Goal: Information Seeking & Learning: Learn about a topic

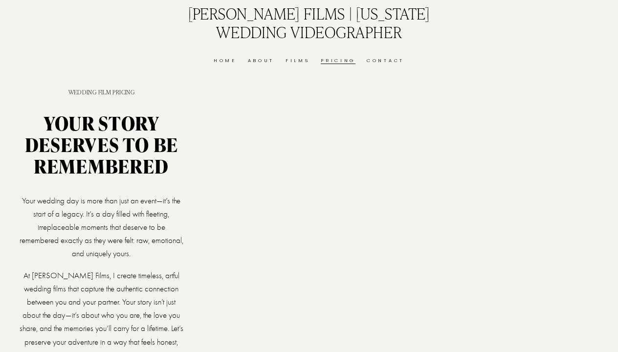
click at [225, 61] on link "Home" at bounding box center [225, 60] width 23 height 8
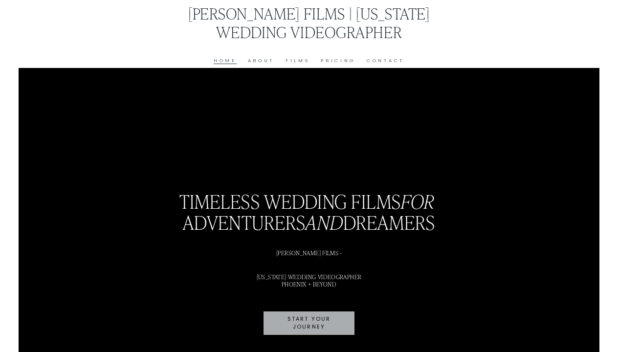
click at [299, 62] on link "Films" at bounding box center [298, 60] width 24 height 8
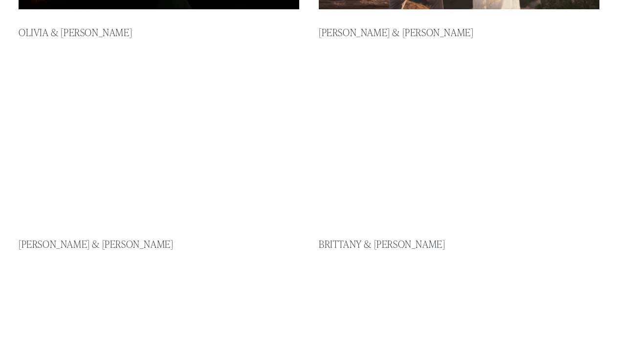
scroll to position [398, 0]
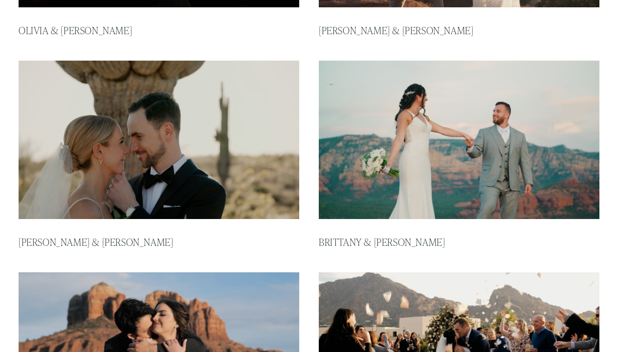
click at [188, 150] on img at bounding box center [159, 140] width 284 height 160
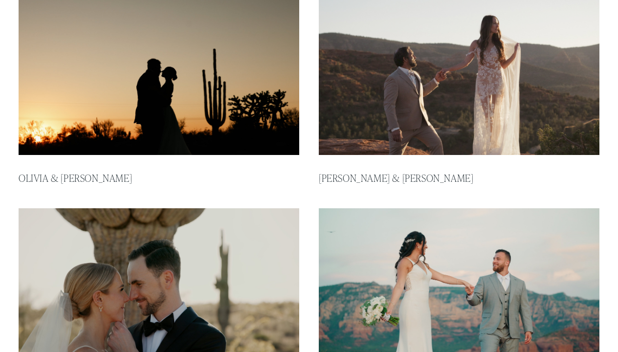
scroll to position [249, 0]
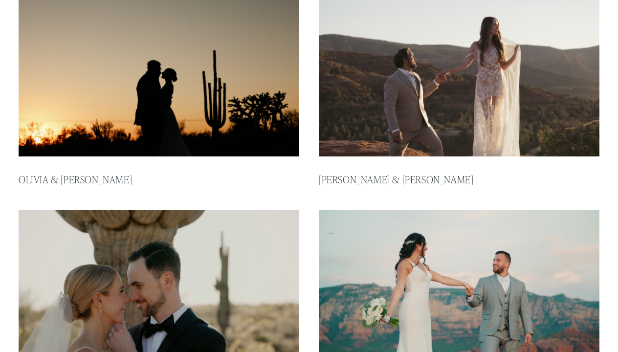
click at [158, 68] on img at bounding box center [159, 77] width 284 height 160
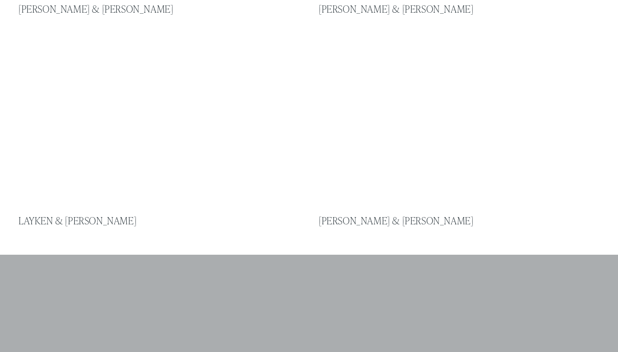
scroll to position [844, 0]
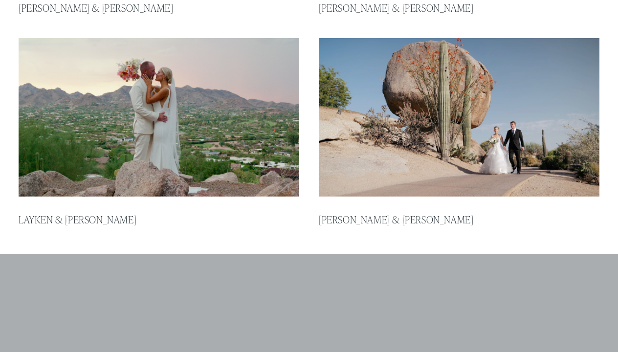
click at [127, 97] on img at bounding box center [159, 117] width 284 height 160
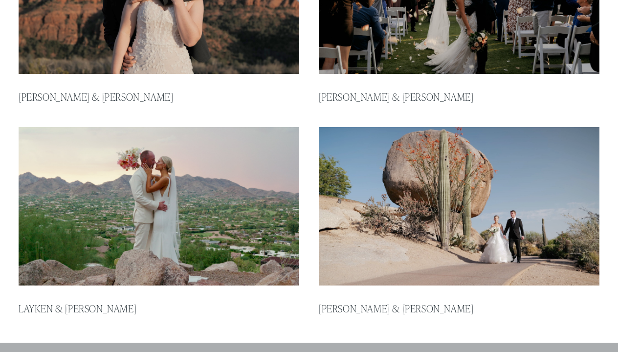
scroll to position [755, 0]
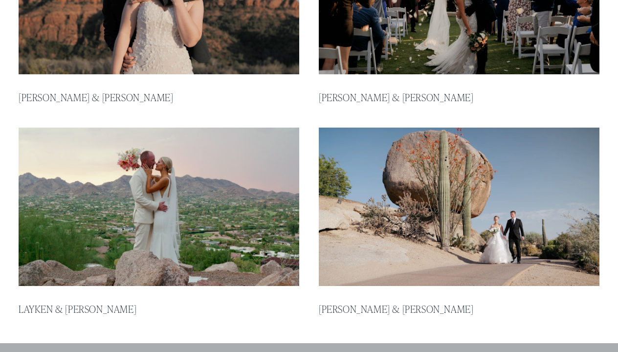
click at [442, 182] on img at bounding box center [459, 207] width 284 height 160
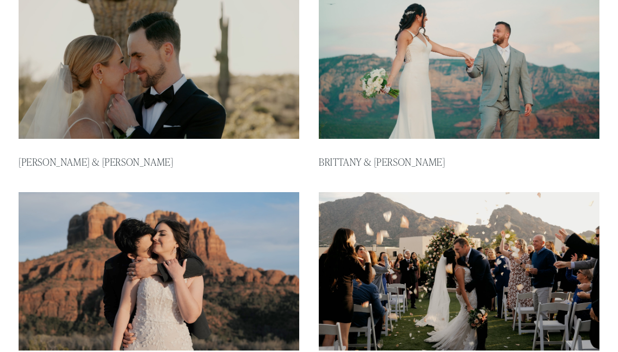
scroll to position [470, 0]
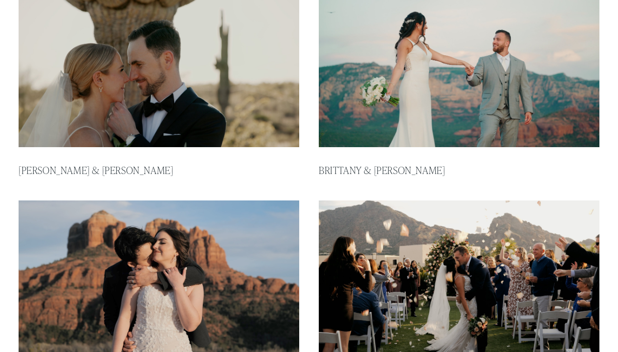
click at [373, 117] on img at bounding box center [459, 68] width 284 height 160
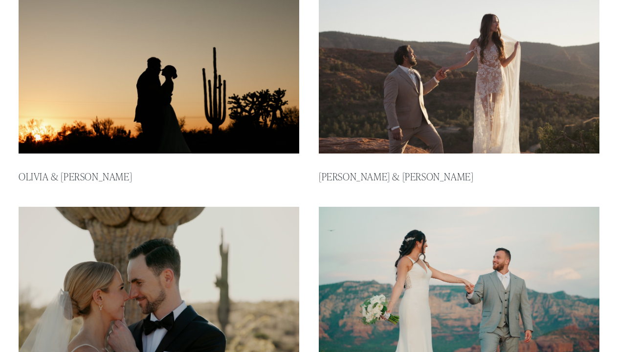
scroll to position [249, 0]
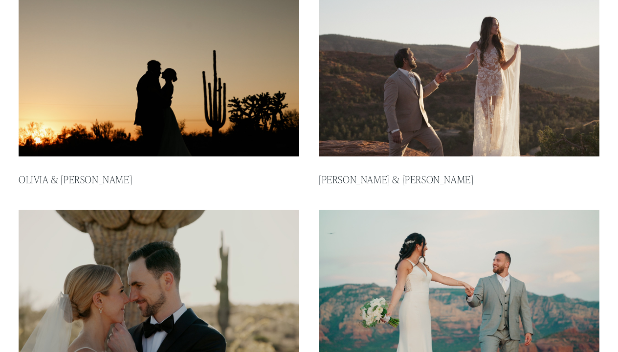
click at [378, 142] on img at bounding box center [459, 77] width 284 height 160
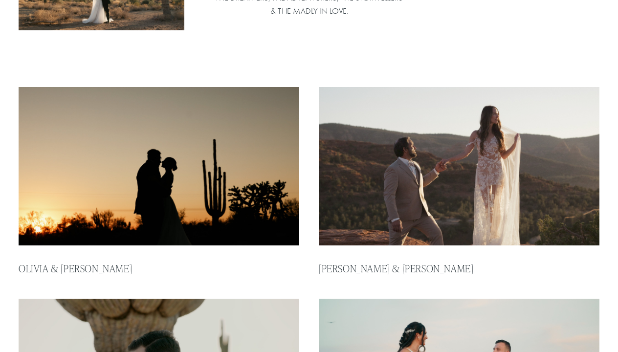
scroll to position [153, 0]
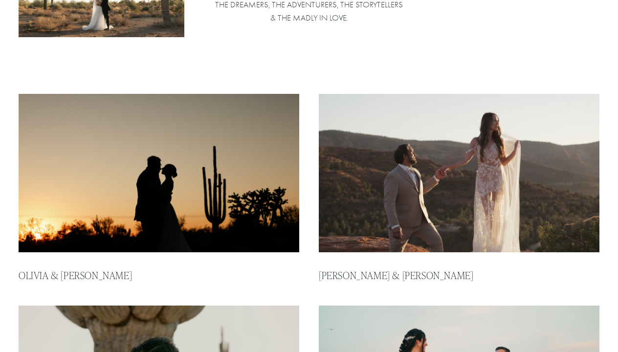
click at [144, 175] on img at bounding box center [159, 173] width 284 height 160
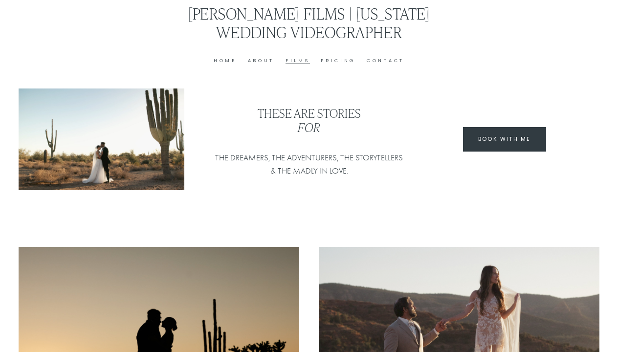
scroll to position [0, 0]
click at [333, 62] on link "Pricing" at bounding box center [338, 60] width 35 height 8
type input "*****"
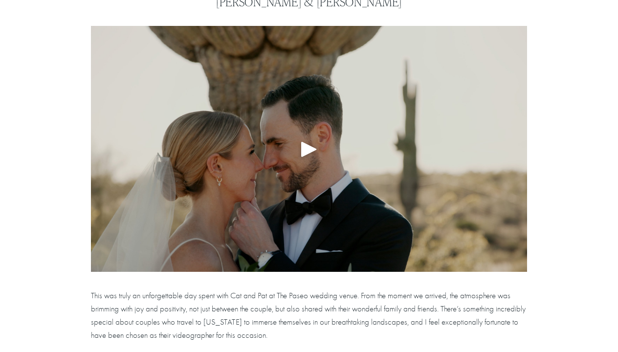
scroll to position [92, 0]
click at [334, 180] on div at bounding box center [309, 149] width 436 height 246
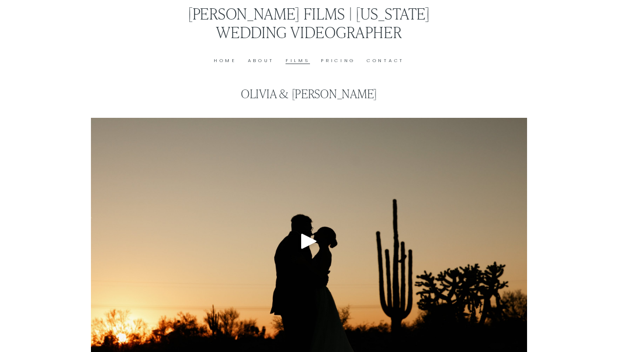
click at [322, 246] on div at bounding box center [309, 241] width 436 height 246
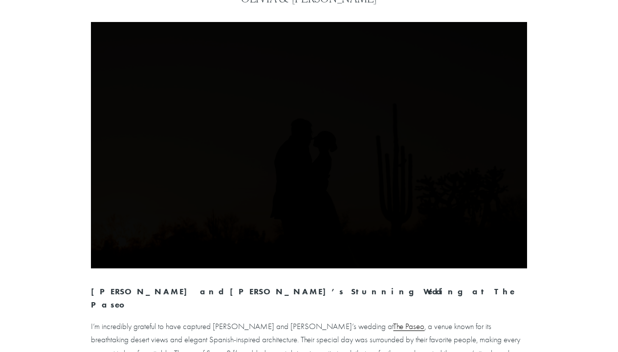
scroll to position [97, 0]
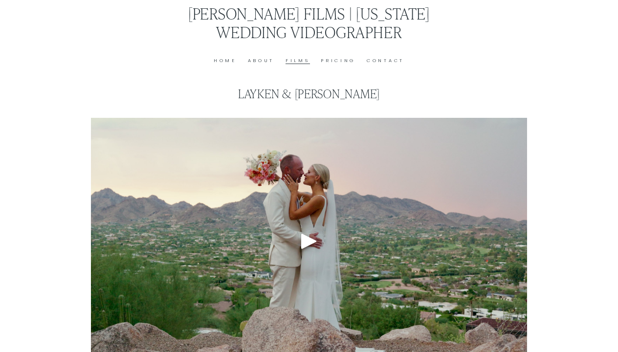
click at [269, 176] on div at bounding box center [309, 241] width 436 height 246
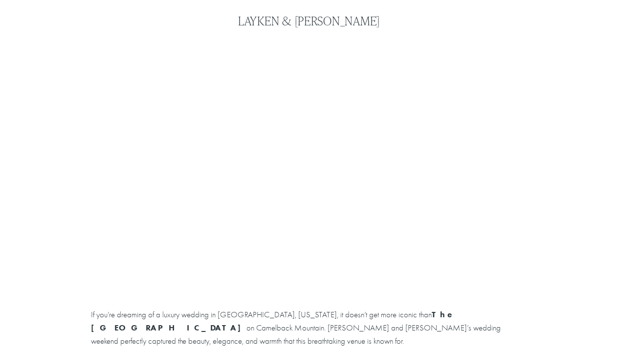
scroll to position [72, 0]
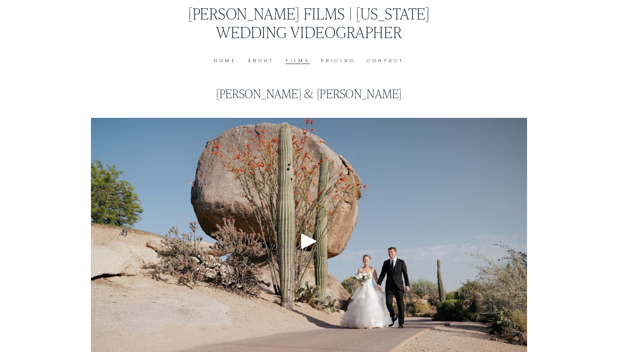
click at [369, 182] on div at bounding box center [309, 241] width 436 height 246
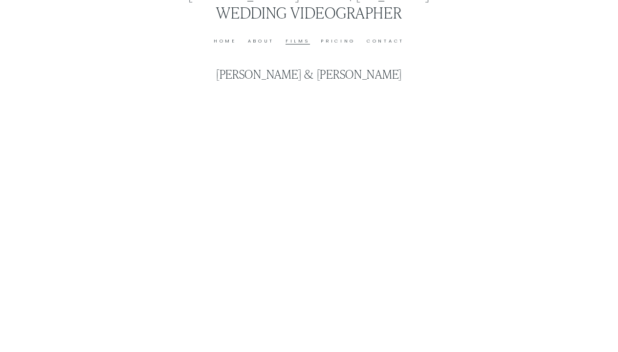
scroll to position [70, 0]
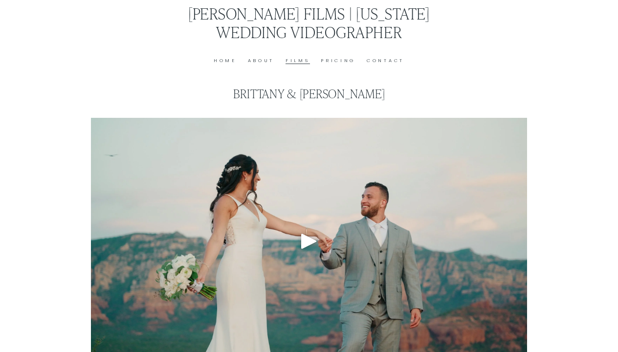
click at [268, 207] on div at bounding box center [309, 241] width 436 height 246
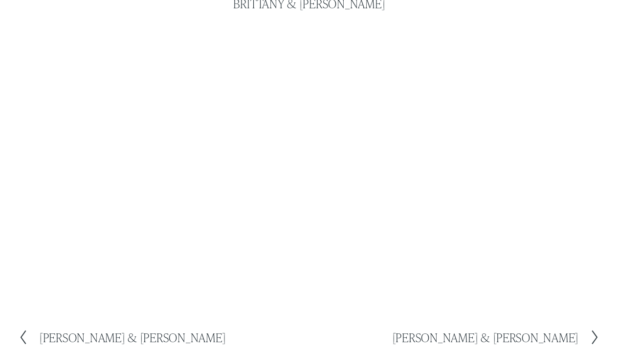
scroll to position [90, 0]
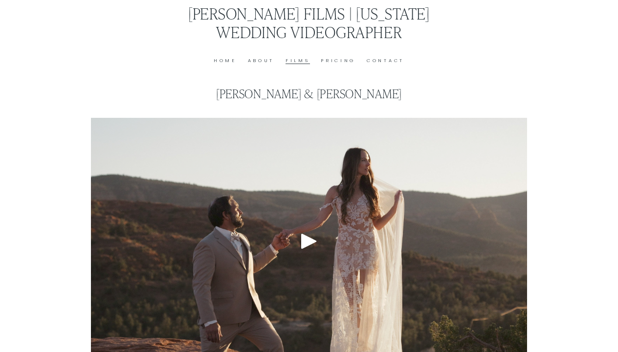
click at [277, 195] on div at bounding box center [309, 241] width 436 height 246
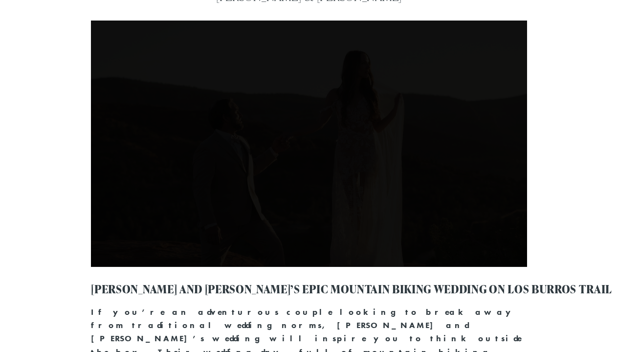
scroll to position [98, 0]
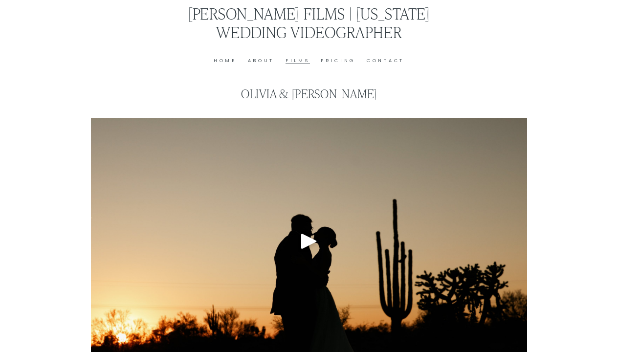
click at [334, 214] on div at bounding box center [309, 241] width 436 height 246
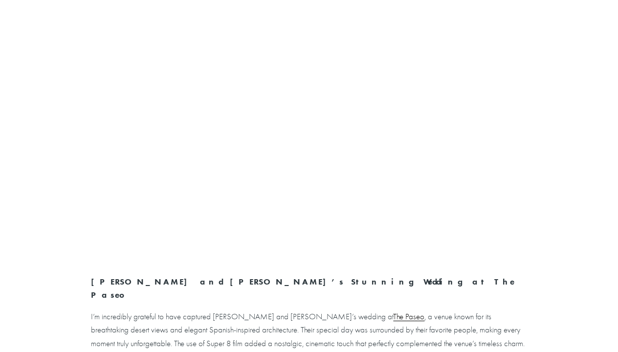
scroll to position [101, 0]
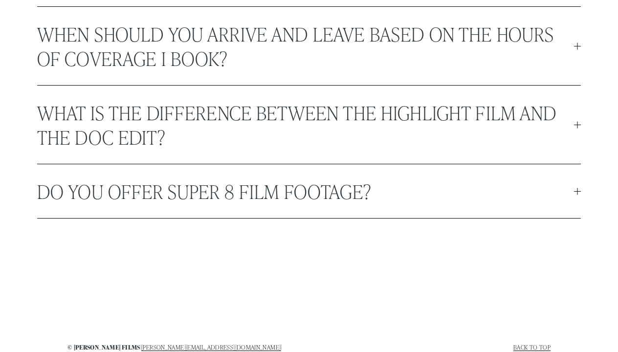
scroll to position [2734, 0]
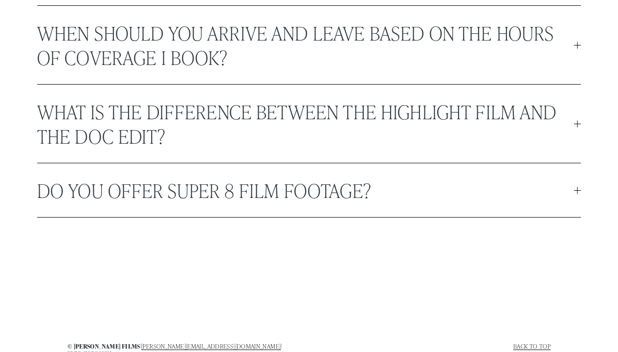
click at [313, 202] on span "Do you offer Super 8 film footage?" at bounding box center [305, 190] width 537 height 24
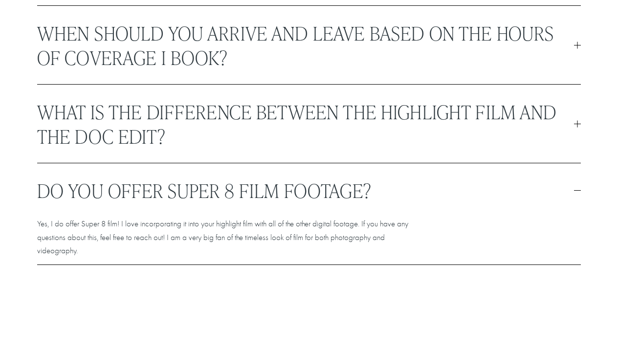
click at [303, 202] on span "Do you offer Super 8 film footage?" at bounding box center [305, 190] width 537 height 24
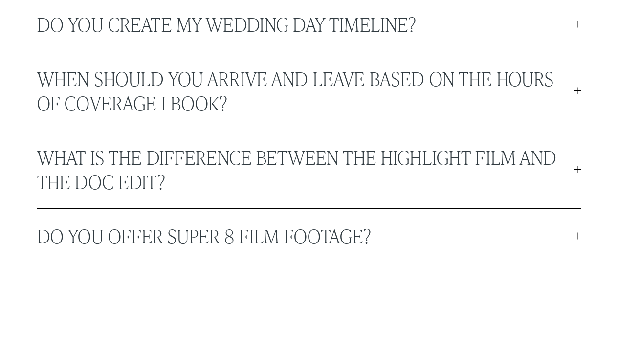
scroll to position [2690, 0]
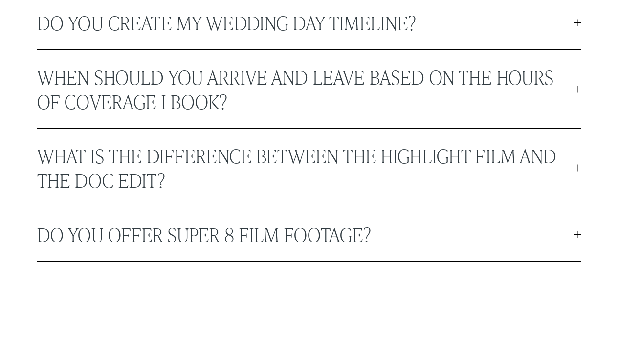
click at [311, 192] on span "What is the difference between the highlight film and the doc edit?" at bounding box center [305, 167] width 537 height 49
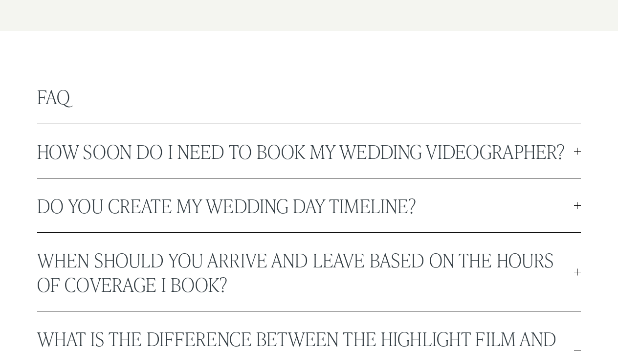
scroll to position [2502, 0]
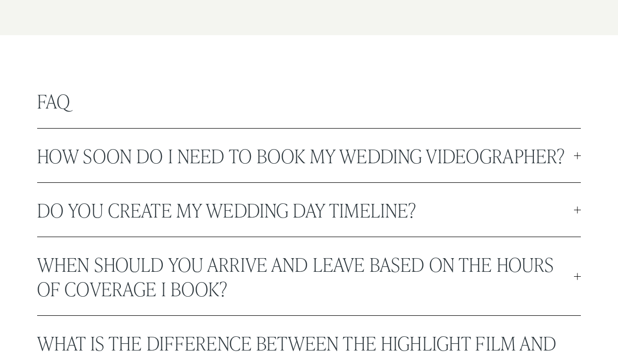
click at [288, 168] on span "How soon do I need to book my wedding videographer?" at bounding box center [305, 155] width 537 height 24
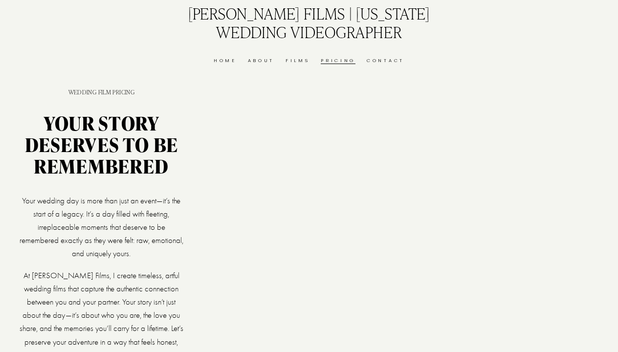
scroll to position [0, 0]
